Goal: Task Accomplishment & Management: Manage account settings

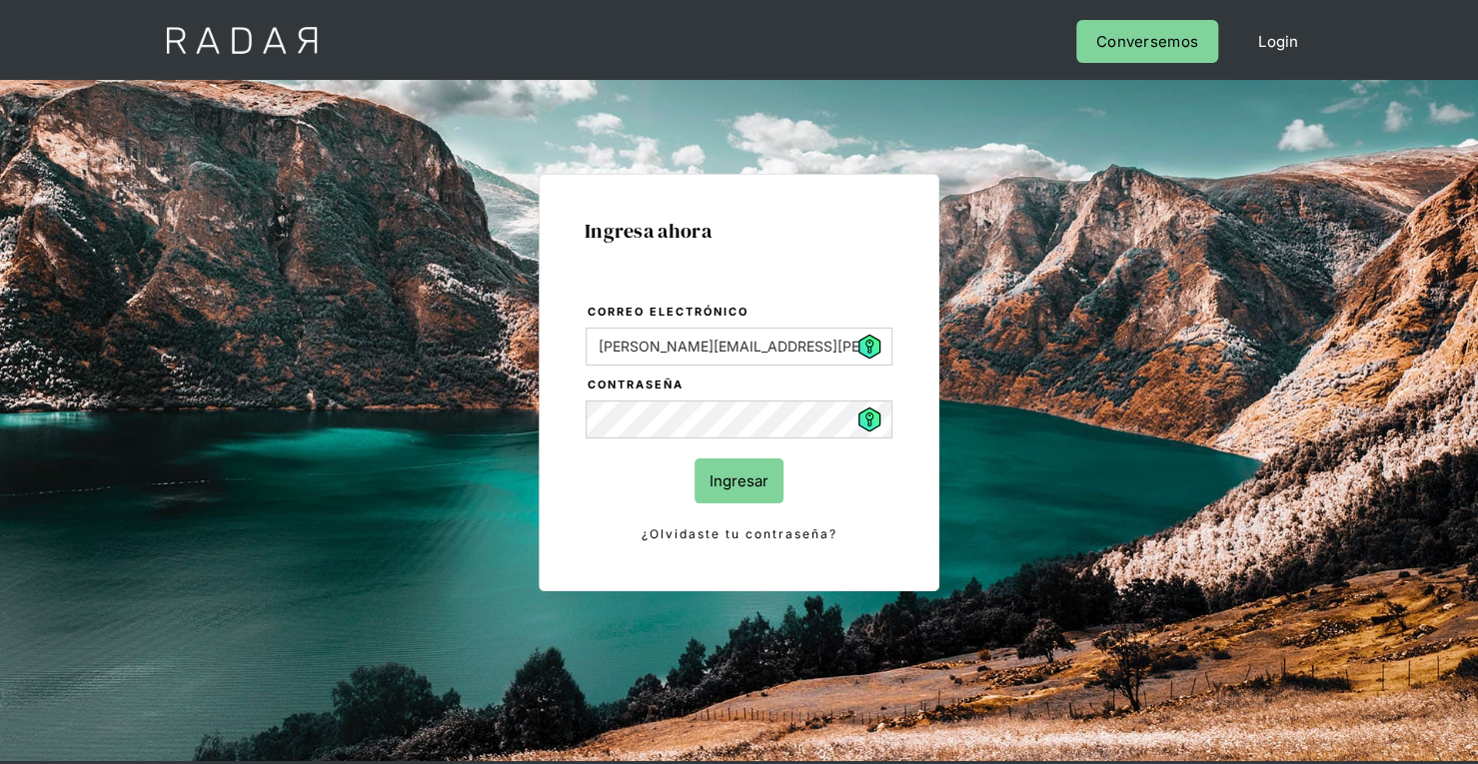
click at [762, 469] on input "Ingresar" at bounding box center [738, 481] width 89 height 45
click at [733, 459] on input "Ingresar" at bounding box center [738, 481] width 89 height 45
click at [741, 482] on input "Ingresar" at bounding box center [738, 481] width 89 height 45
type input "[PERSON_NAME][EMAIL_ADDRESS][PERSON_NAME][DOMAIN_NAME]"
click at [1037, 283] on div "Ingresa ahora Correo electrónico patricia.vasquez@etpay.com Contraseña Ingresar…" at bounding box center [739, 450] width 939 height 621
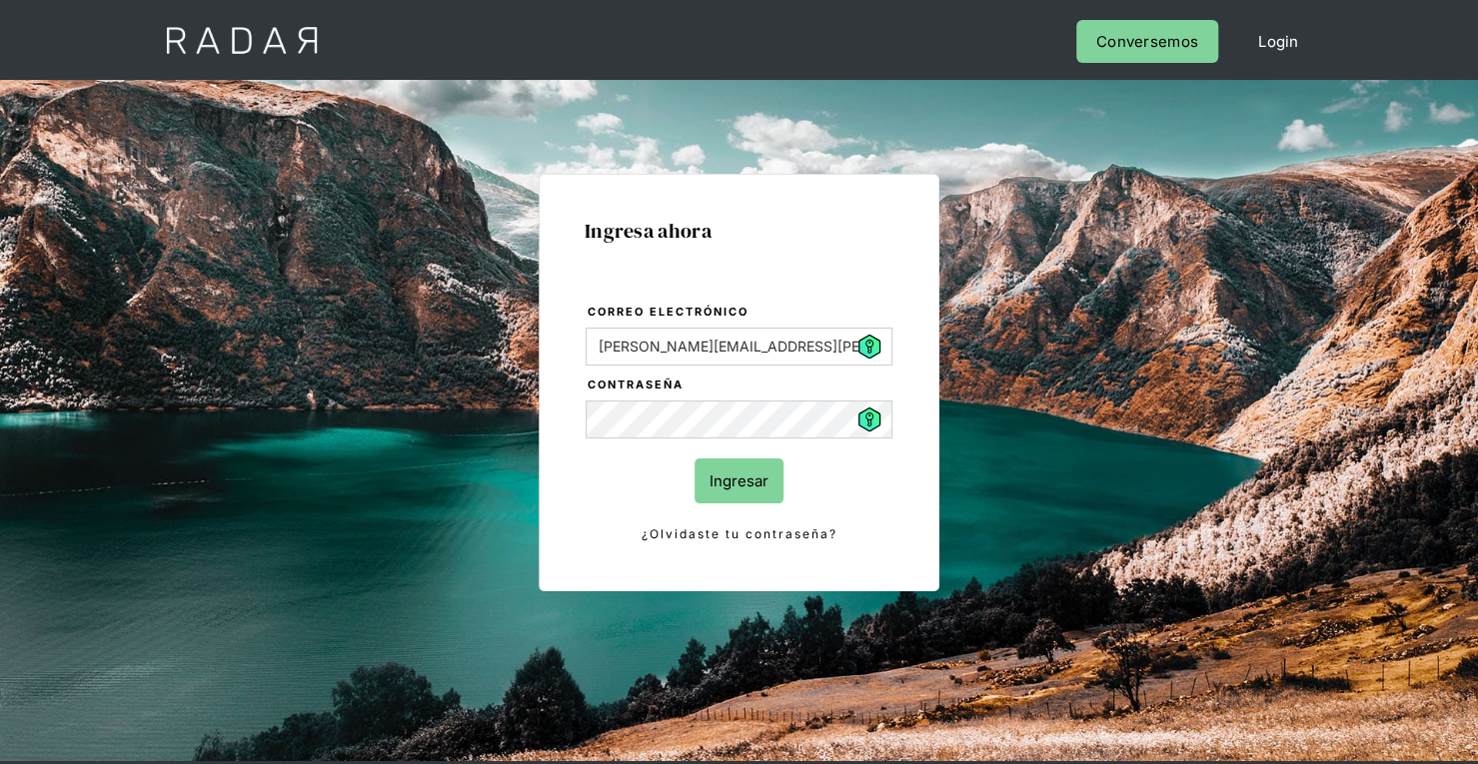
click at [739, 481] on input "Ingresar" at bounding box center [738, 481] width 89 height 45
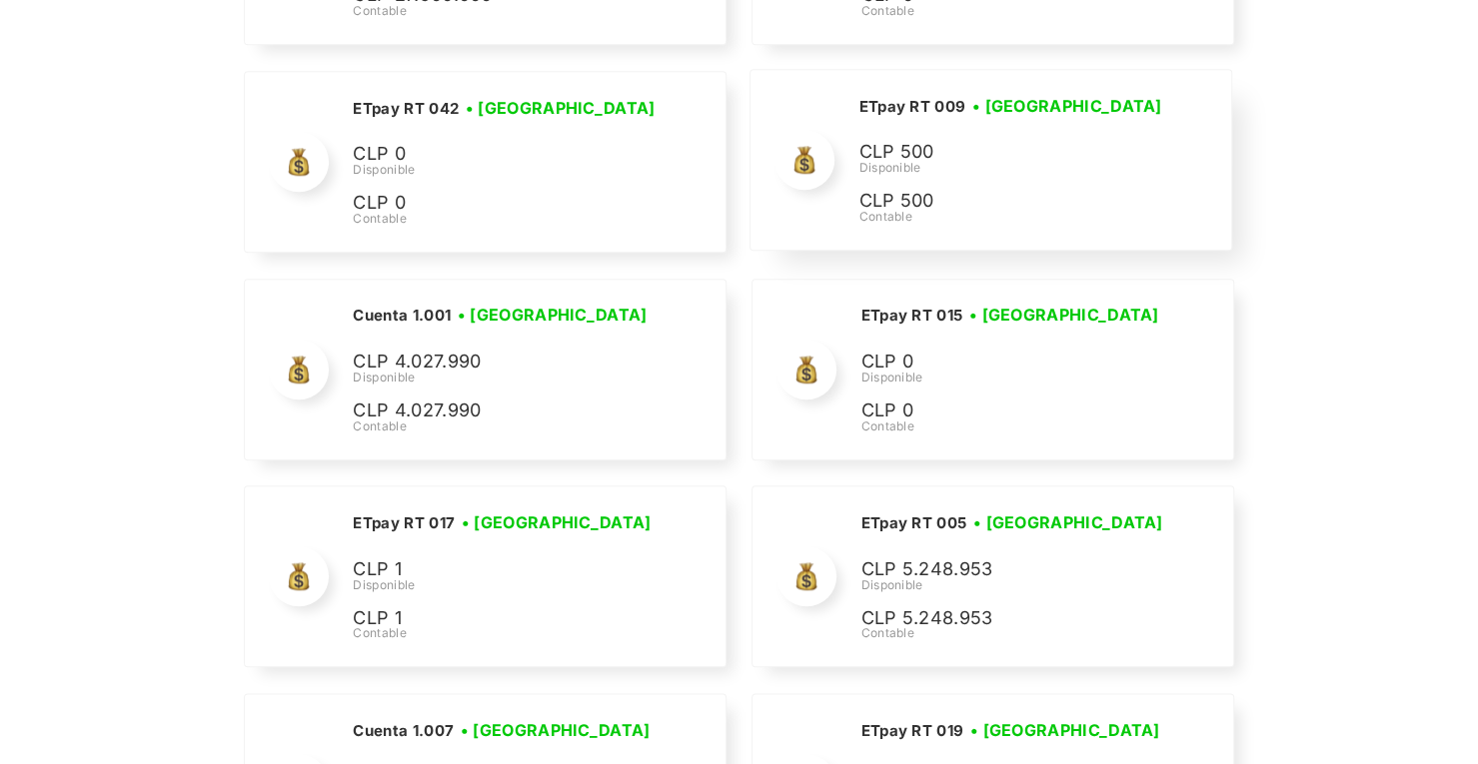
scroll to position [5397, 0]
